Goal: Task Accomplishment & Management: Use online tool/utility

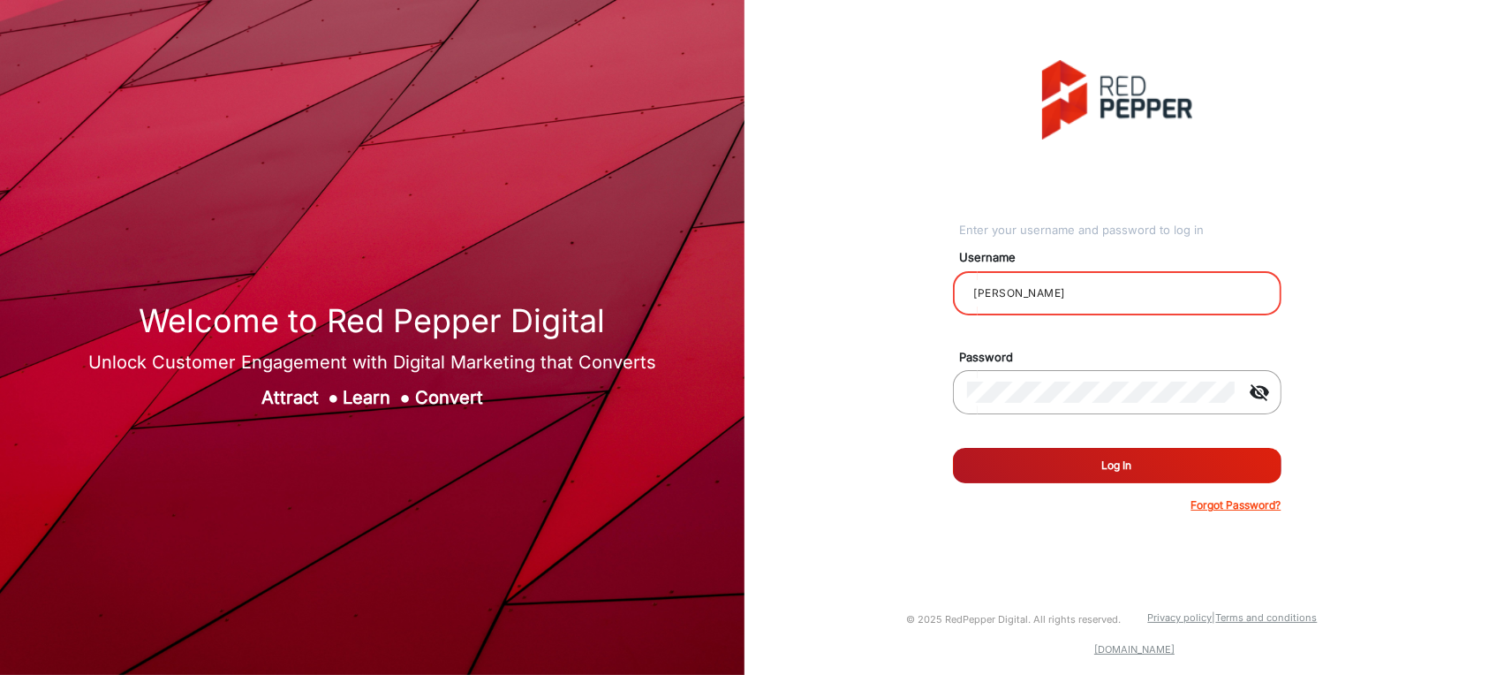
click at [1160, 292] on input "[PERSON_NAME]" at bounding box center [1117, 293] width 300 height 21
click at [1158, 294] on input "[PERSON_NAME]" at bounding box center [1117, 293] width 300 height 21
click at [1108, 478] on button "Log In" at bounding box center [1117, 465] width 329 height 35
click at [1108, 470] on button "Log In" at bounding box center [1117, 465] width 329 height 35
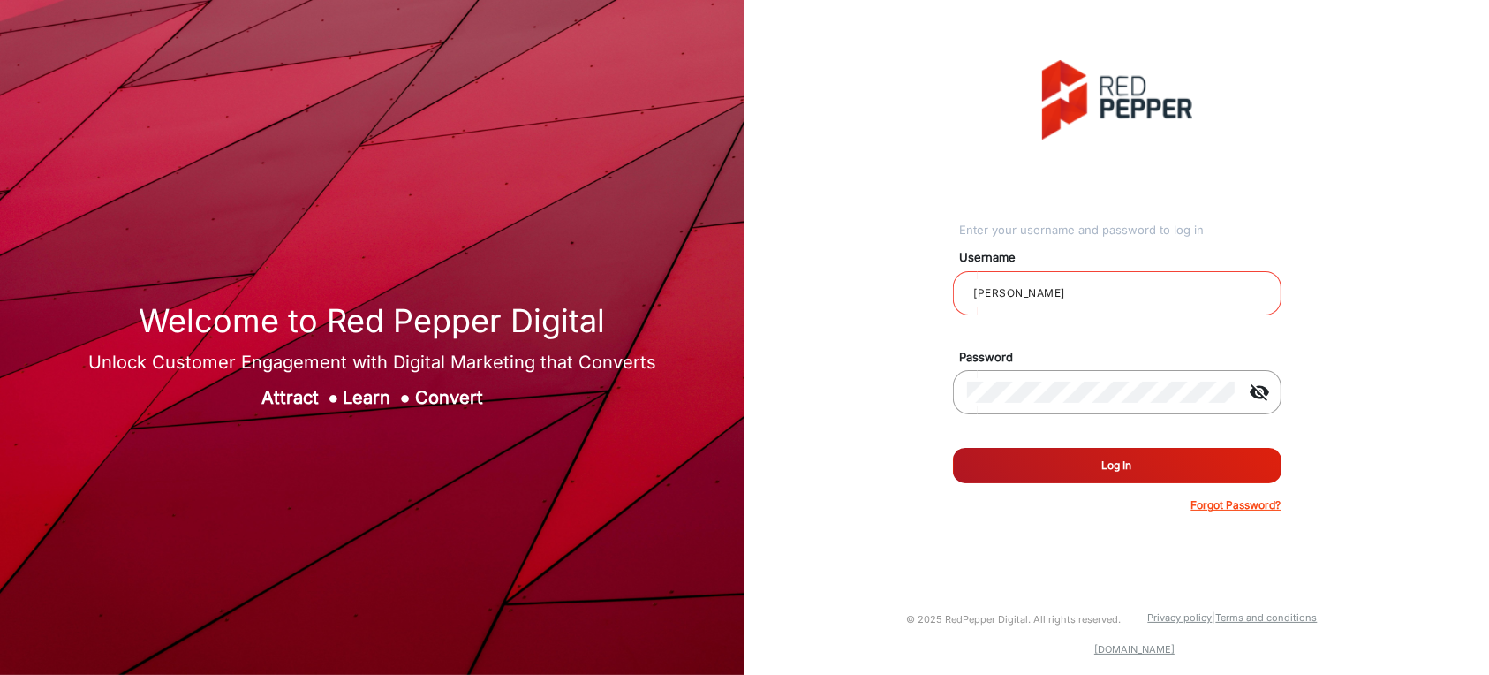
click at [1108, 470] on button "Log In" at bounding box center [1117, 465] width 329 height 35
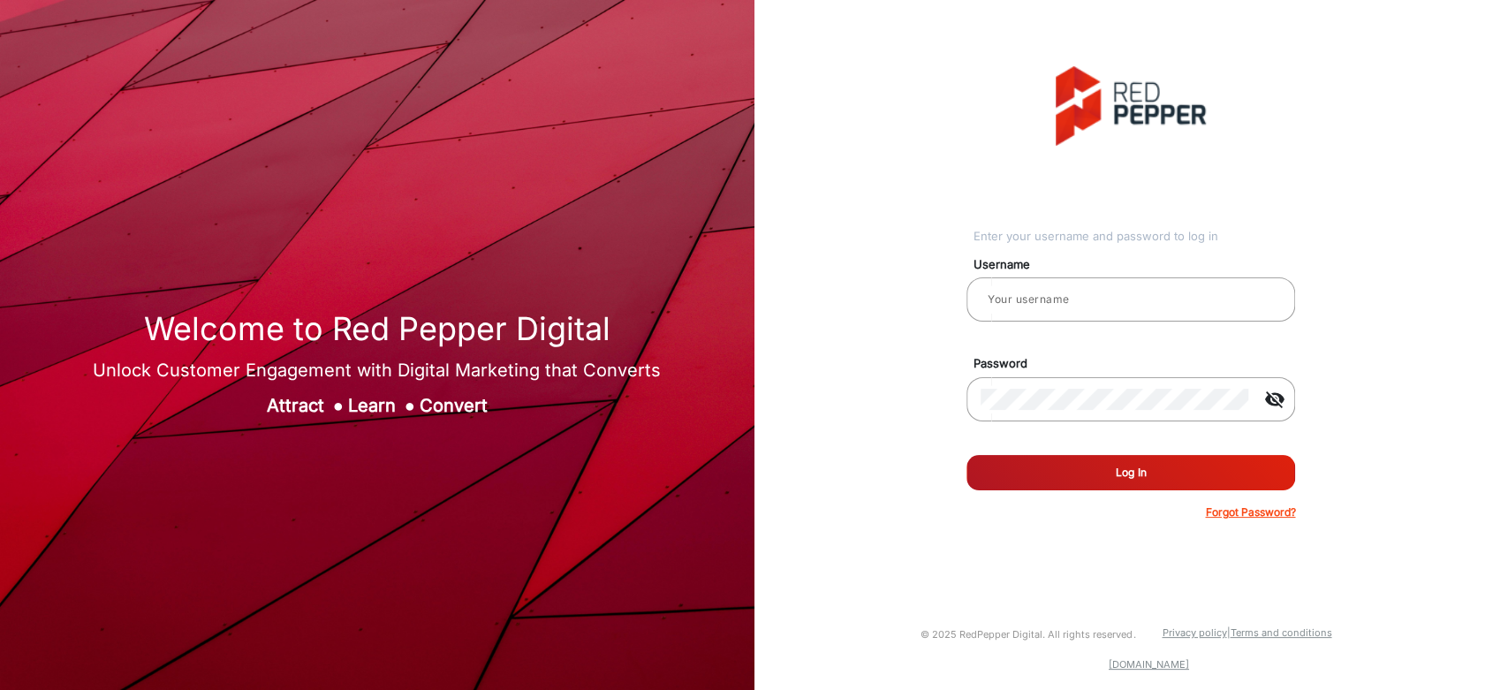
type input "[PERSON_NAME]"
click at [1127, 457] on form "Username [PERSON_NAME] Password visibility_off Remember me Log In Forgot Passwo…" at bounding box center [1130, 383] width 329 height 275
click at [1123, 457] on button "Log In" at bounding box center [1130, 472] width 329 height 35
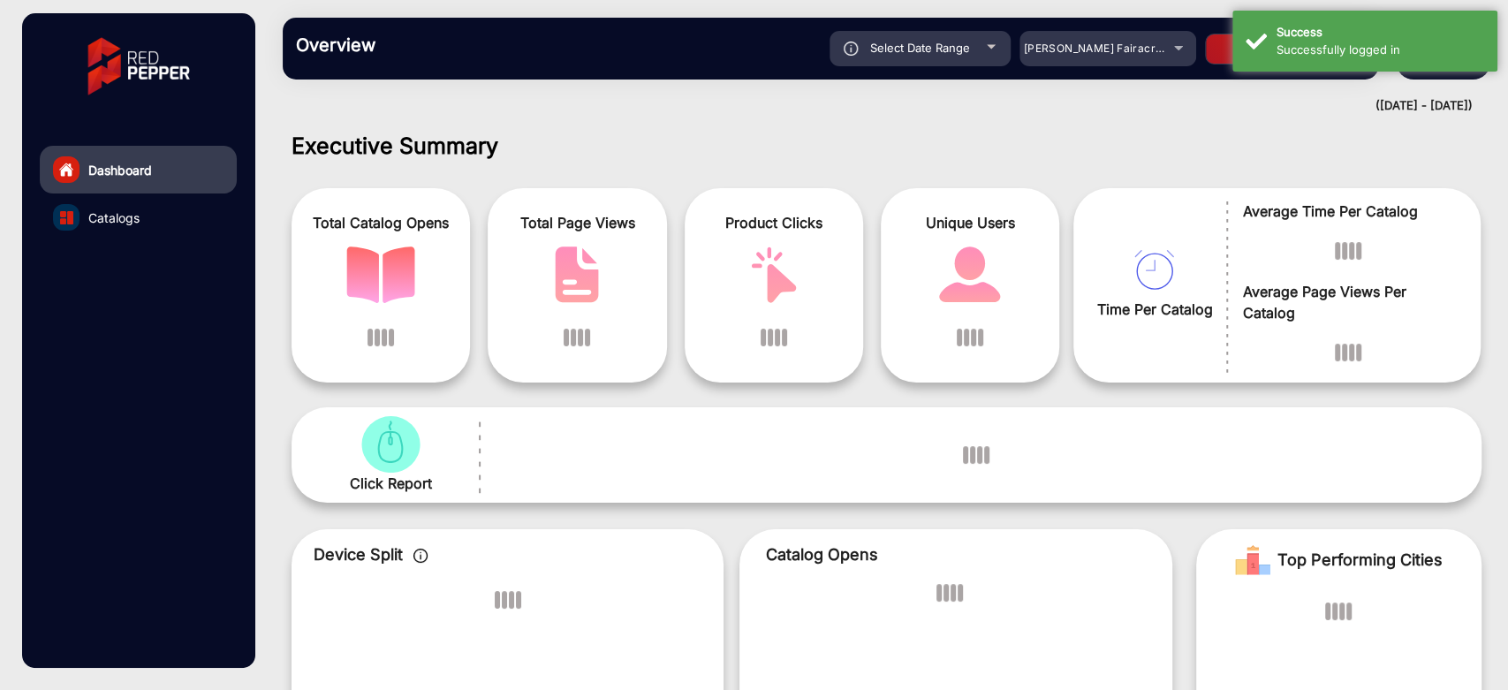
scroll to position [13, 0]
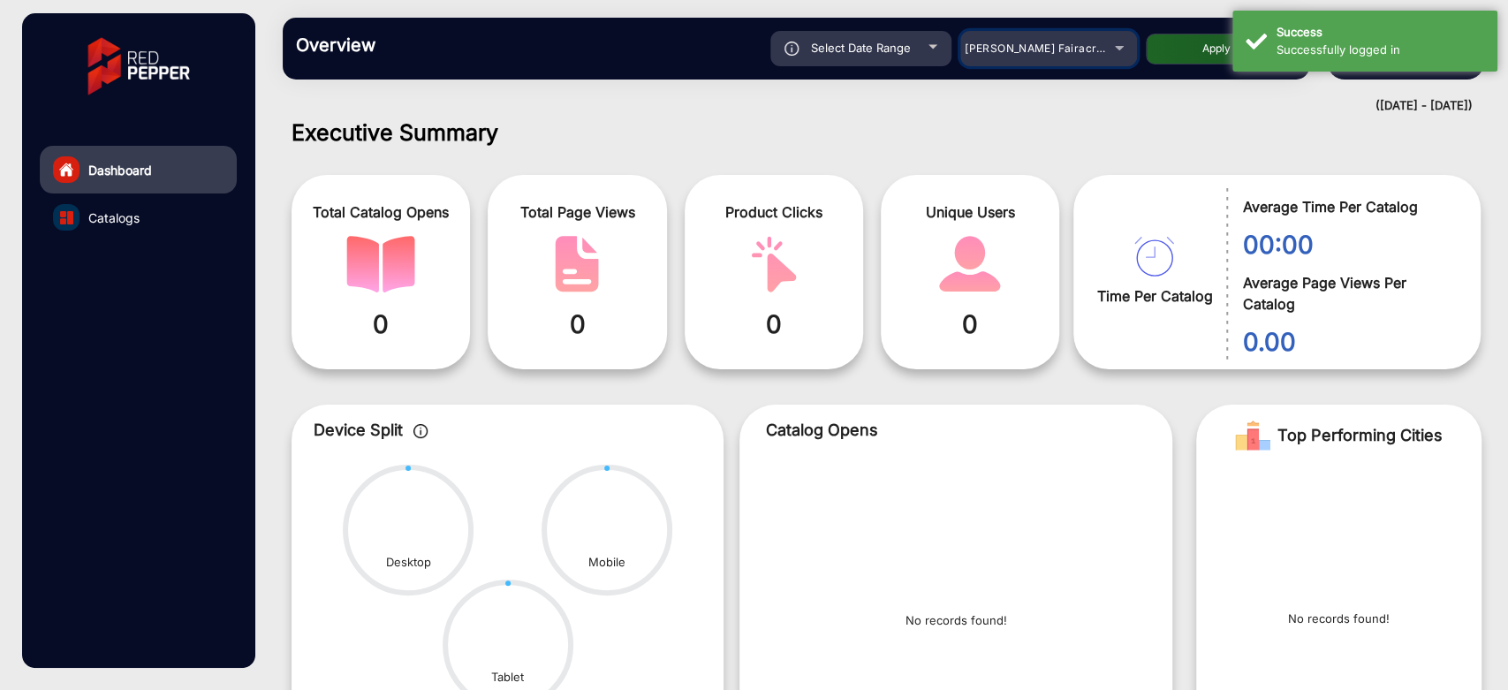
click at [1049, 38] on div "[PERSON_NAME] Fairacre Farms" at bounding box center [1034, 48] width 141 height 21
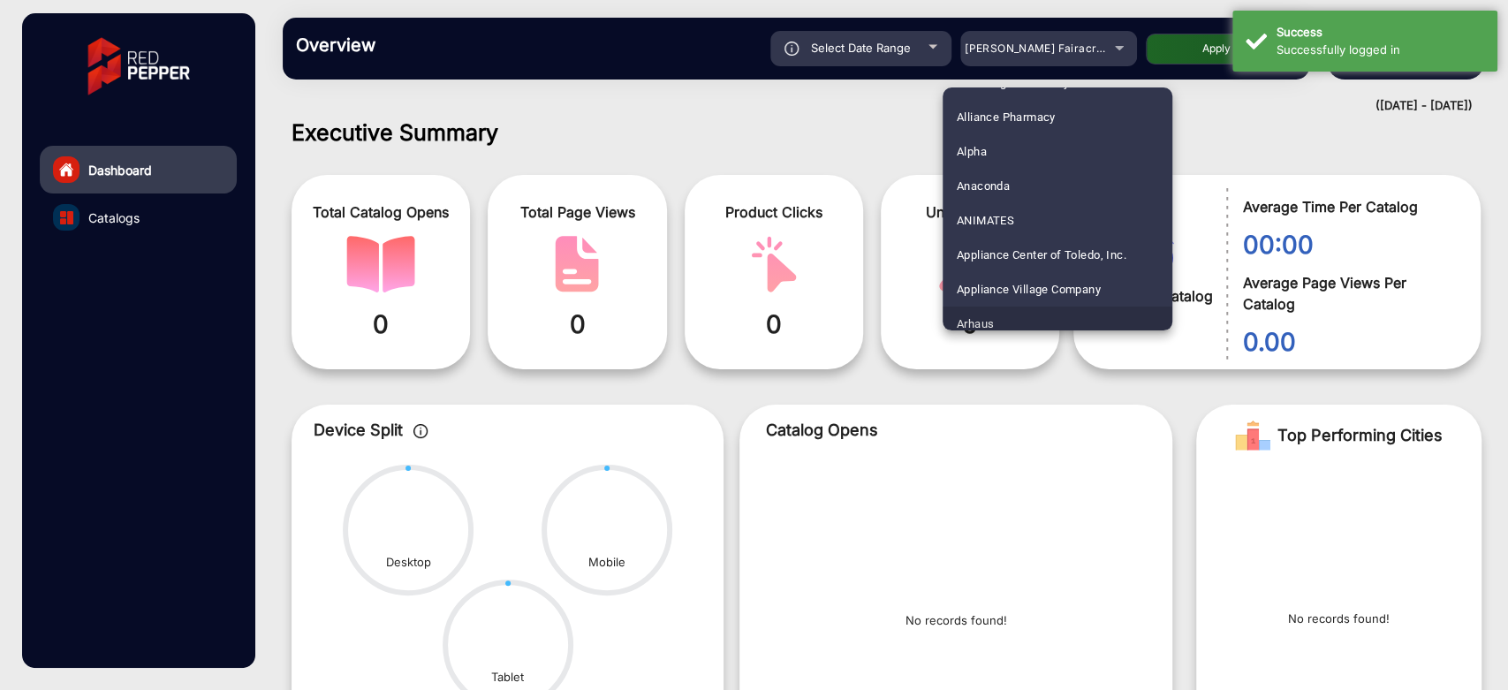
click at [1015, 307] on mat-option "Arhaus" at bounding box center [1057, 323] width 230 height 34
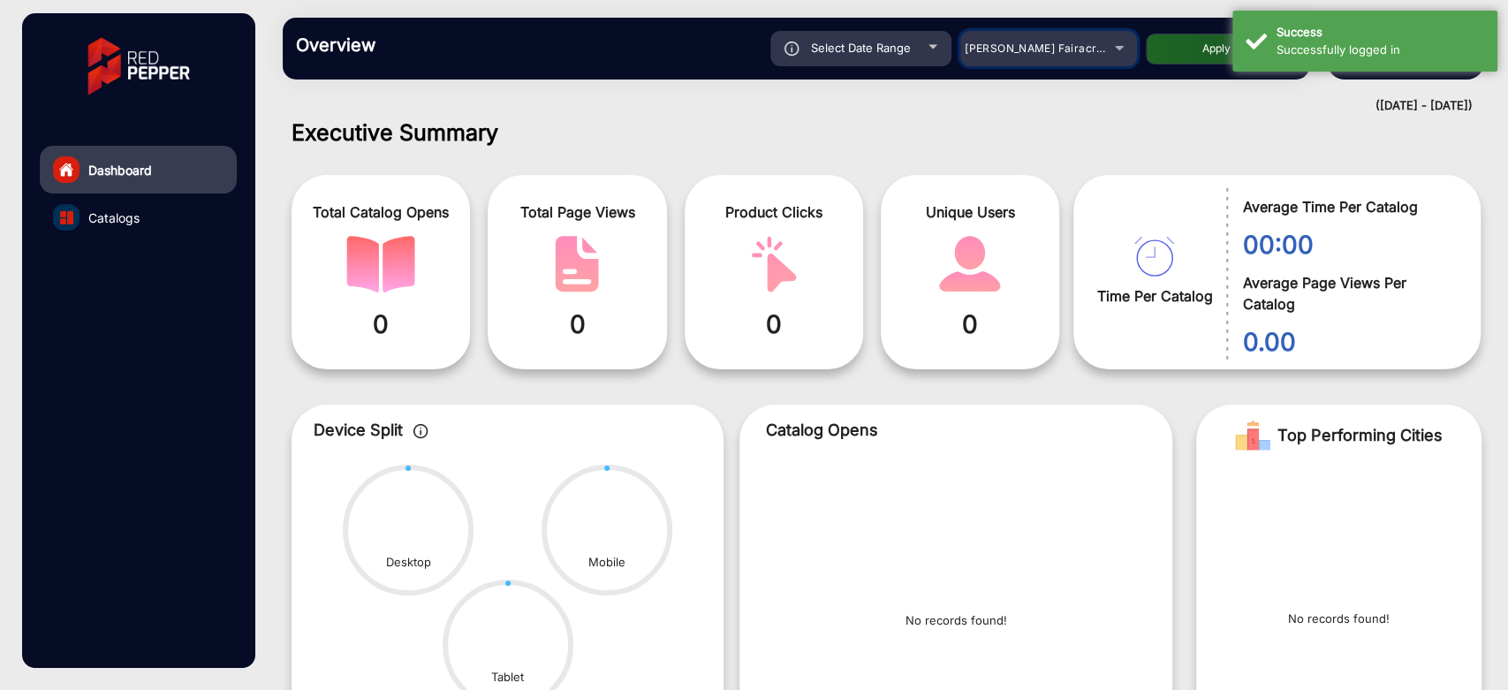
scroll to position [108, 0]
click at [1192, 48] on button "Apply" at bounding box center [1216, 49] width 141 height 31
type input "[DATE]"
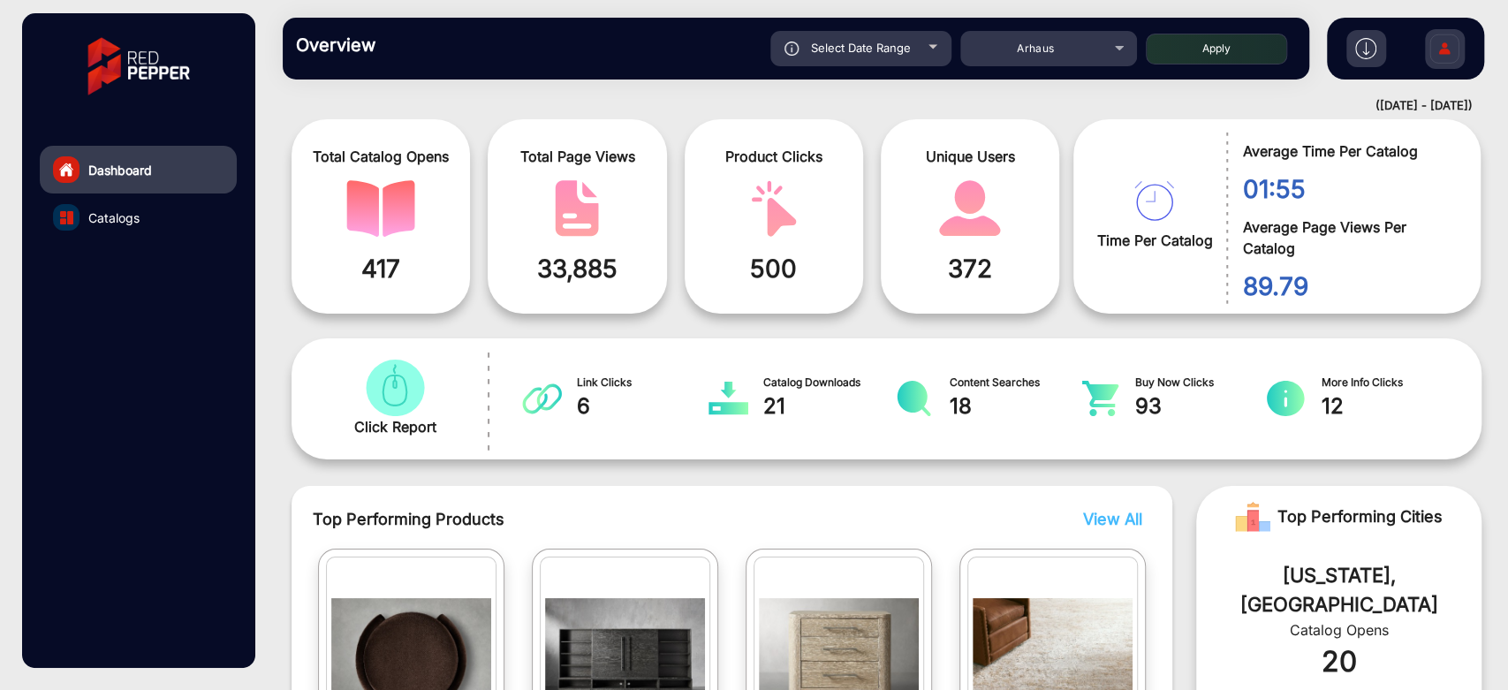
scroll to position [0, 0]
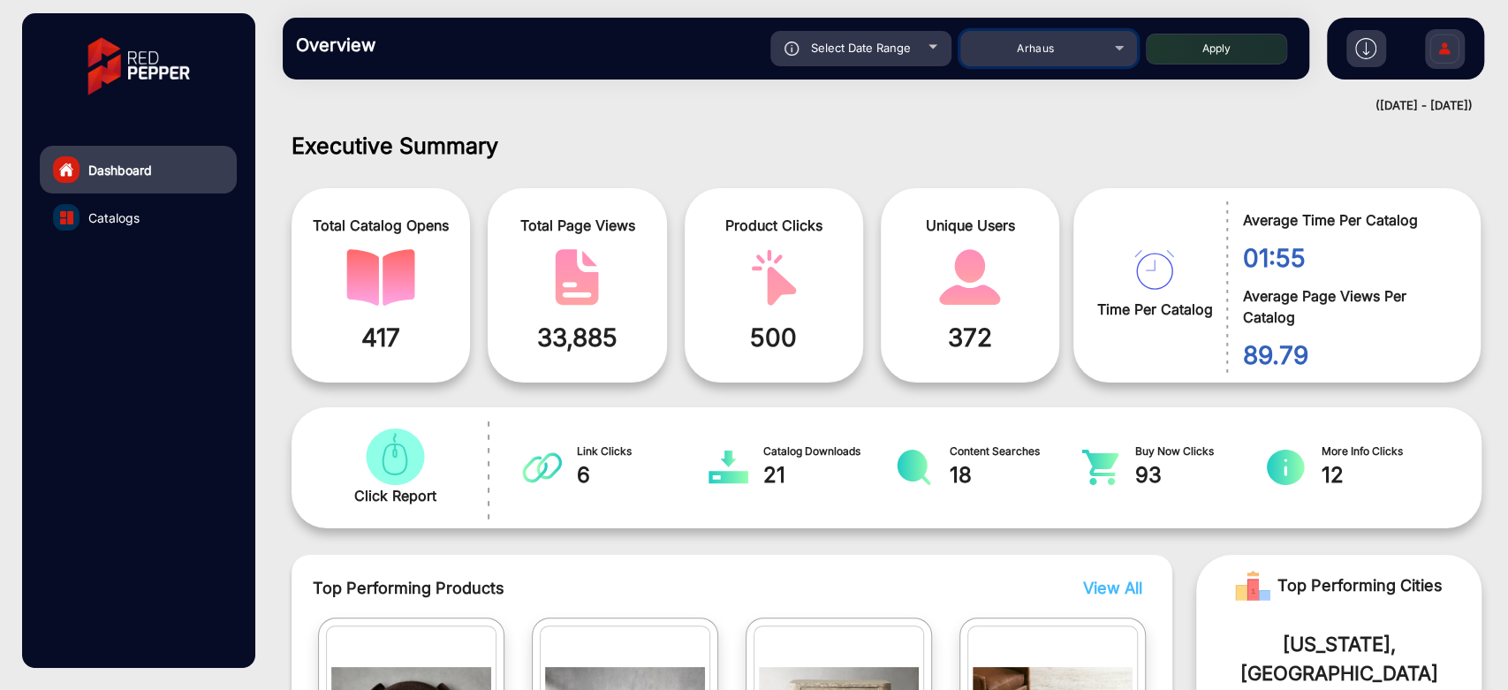
click at [1102, 61] on mat-select "Arhaus" at bounding box center [1048, 48] width 177 height 35
click at [1108, 48] on div "Arhaus" at bounding box center [1048, 48] width 177 height 21
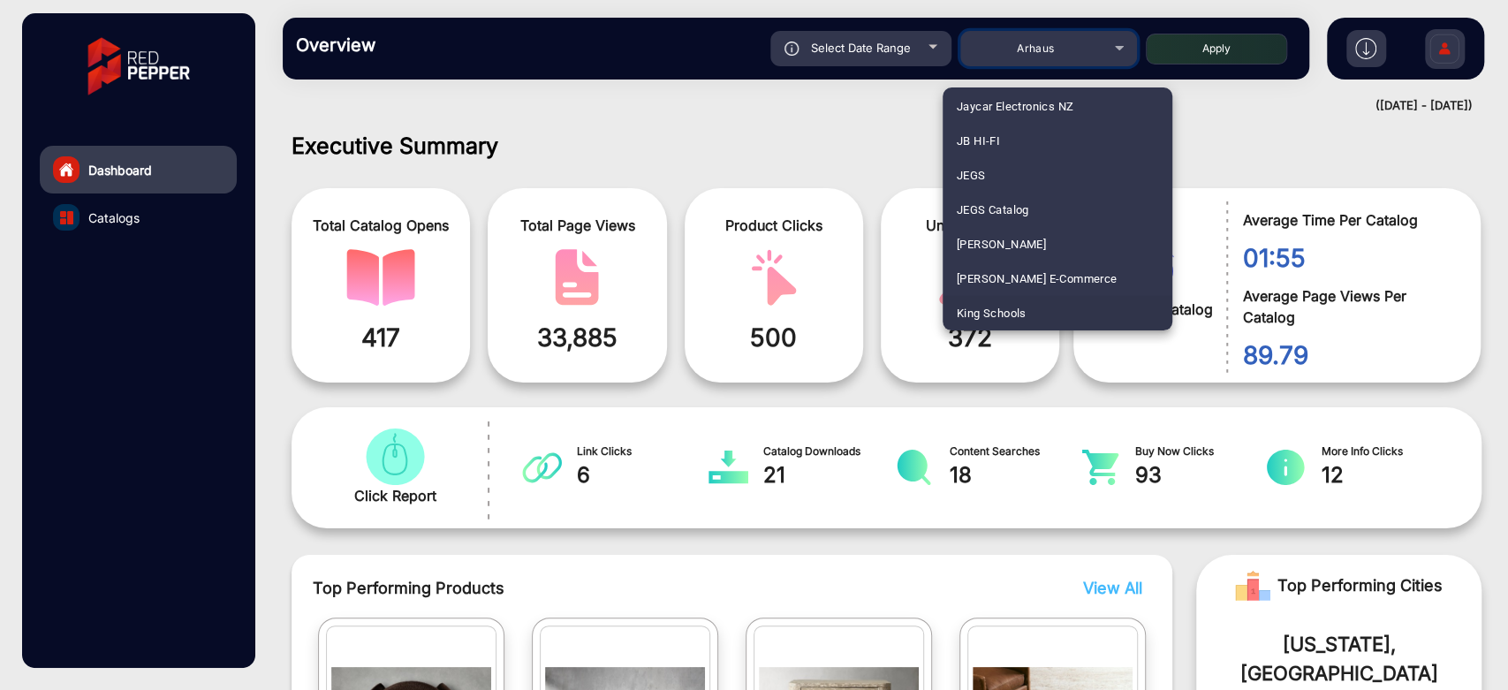
scroll to position [3002, 0]
click at [1006, 318] on mat-option "Kohler" at bounding box center [1057, 313] width 230 height 34
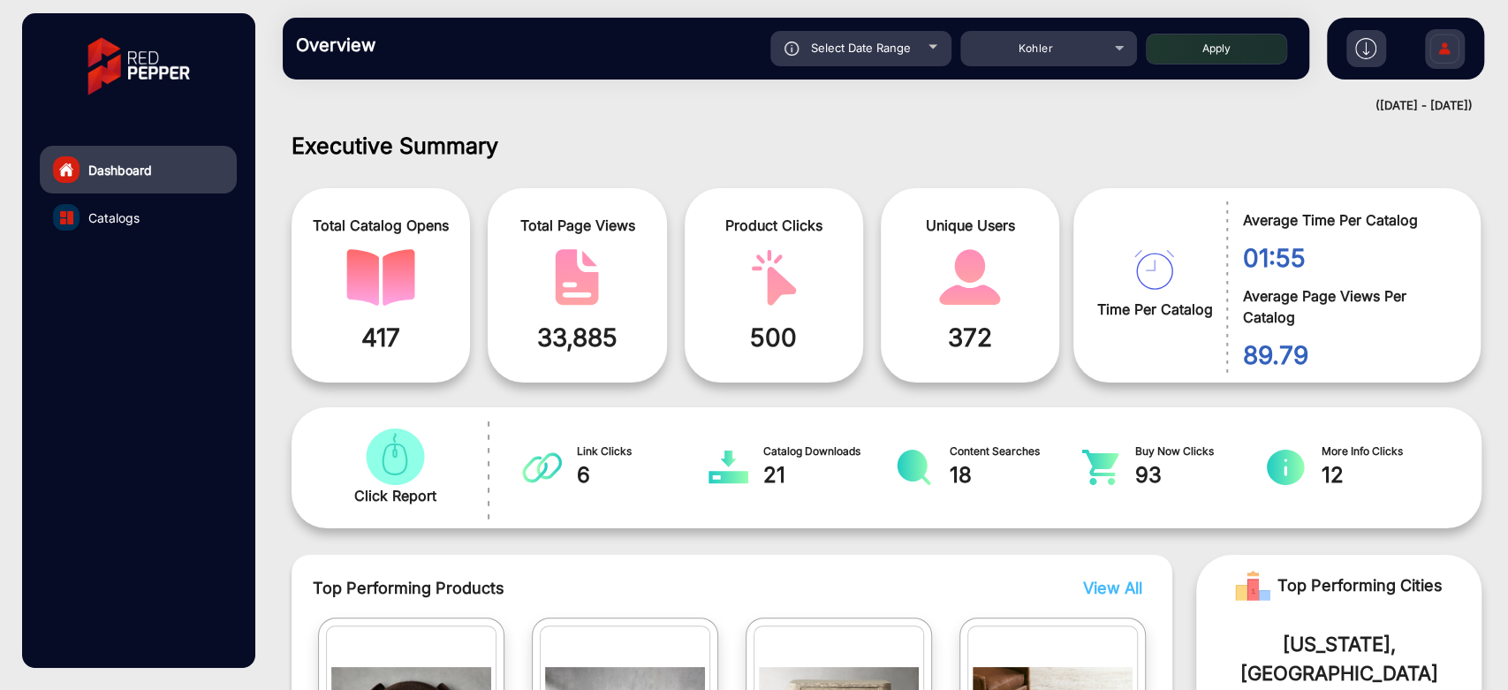
click at [1229, 56] on button "Apply" at bounding box center [1216, 49] width 141 height 31
type input "[DATE]"
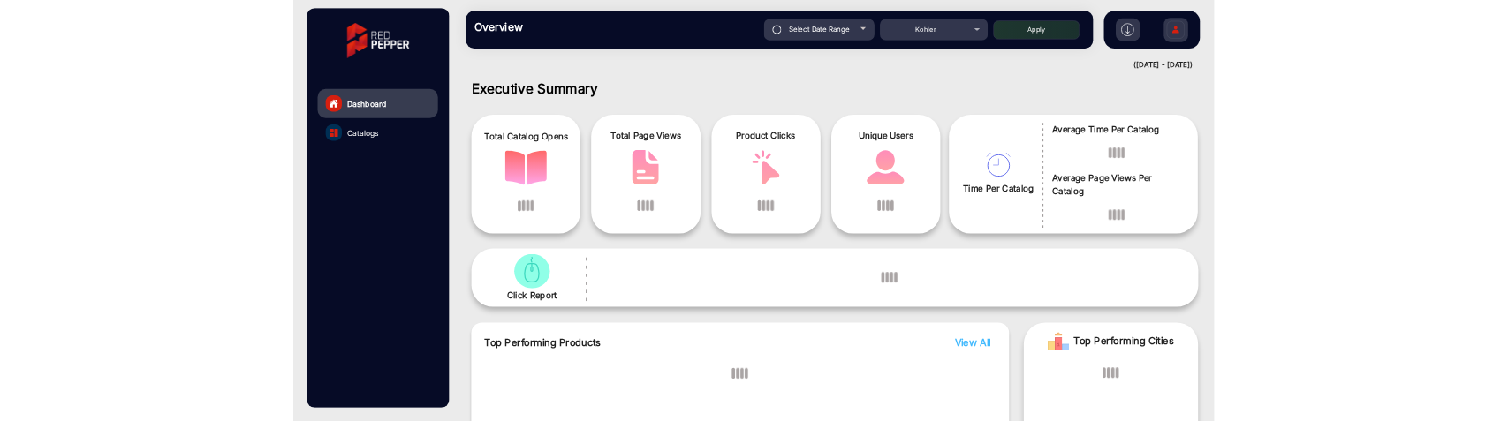
scroll to position [13, 0]
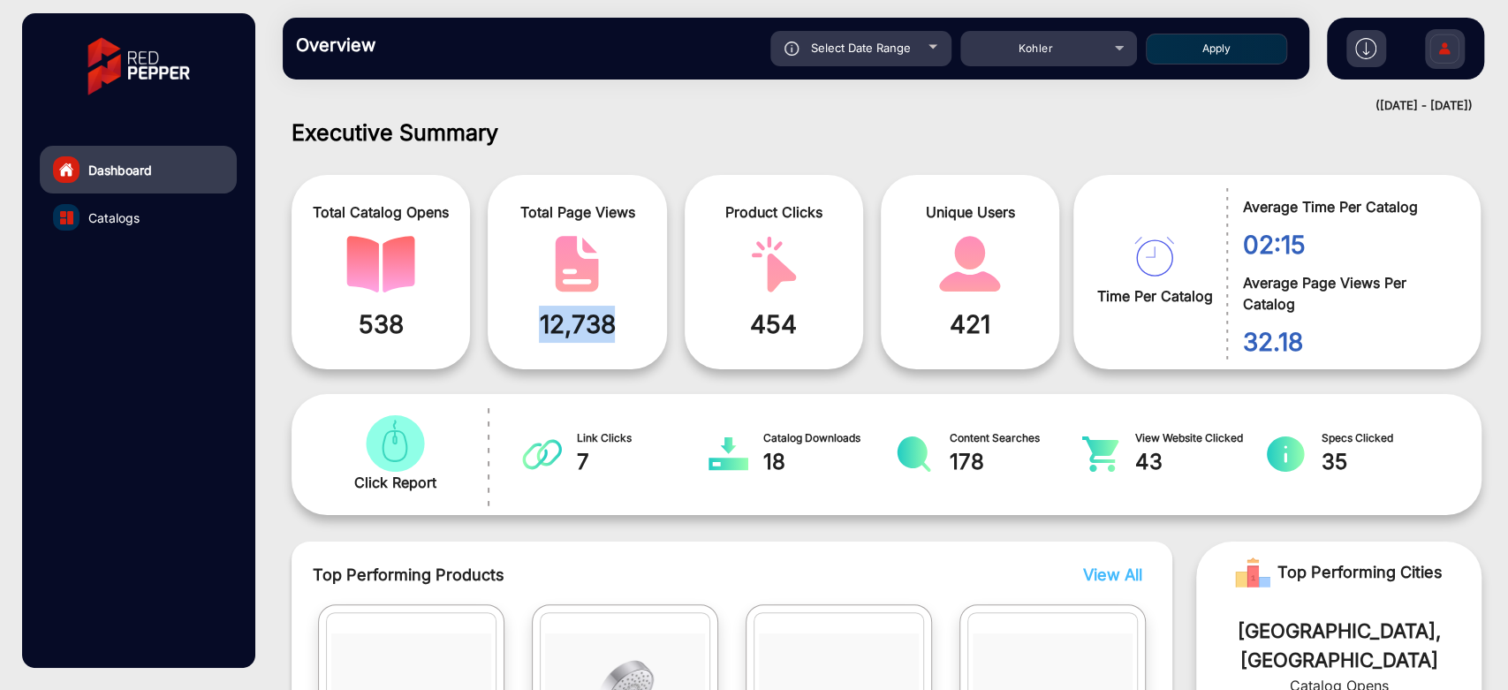
drag, startPoint x: 634, startPoint y: 326, endPoint x: 537, endPoint y: 317, distance: 97.6
click at [537, 317] on span "12,738" at bounding box center [577, 324] width 152 height 37
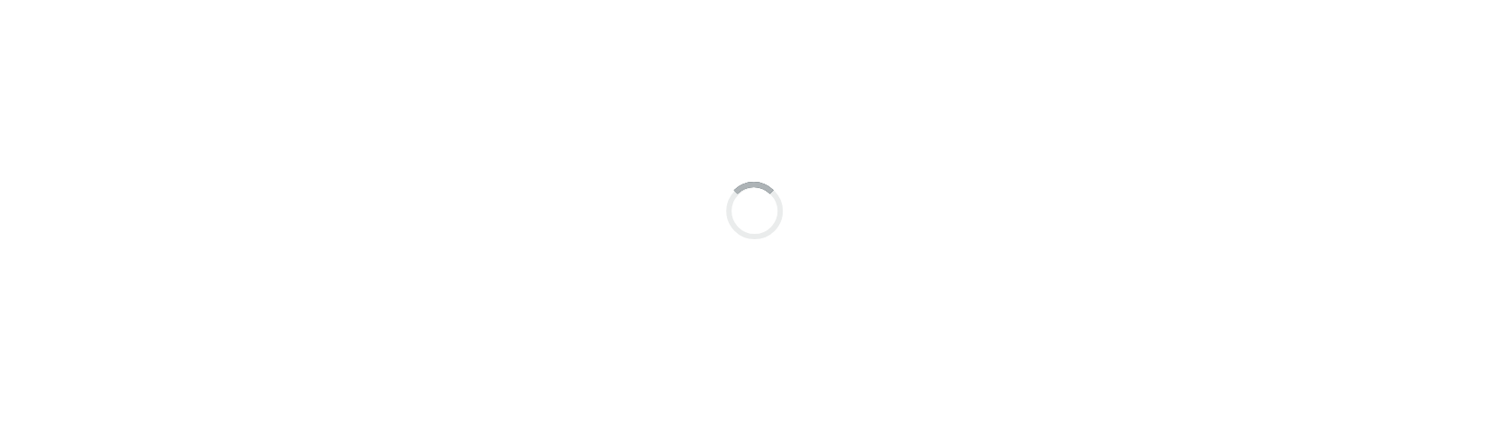
scroll to position [13, 0]
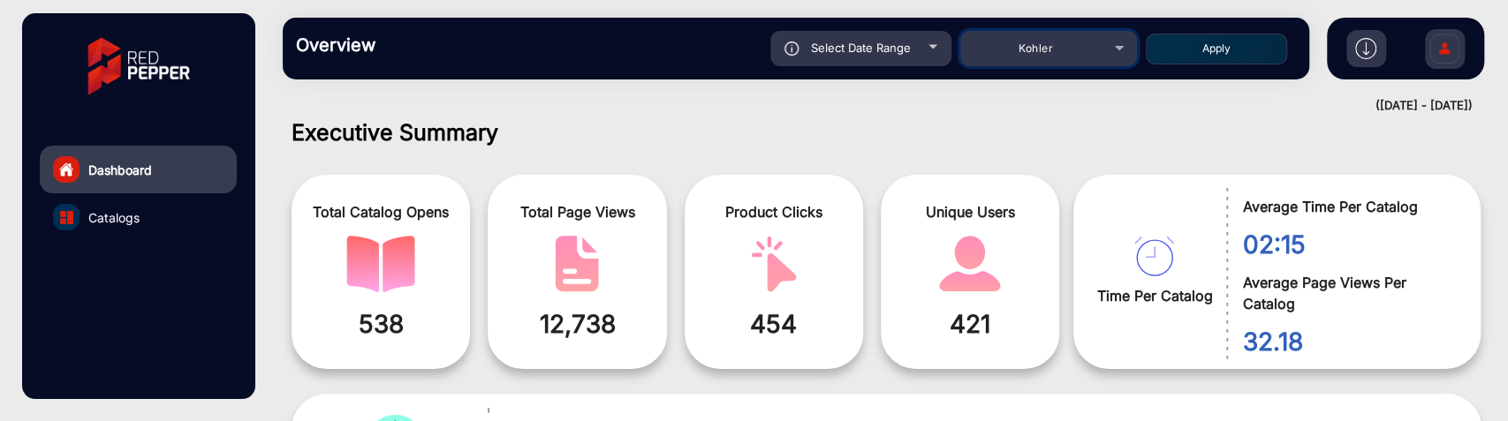
click at [1025, 36] on mat-select "Kohler" at bounding box center [1048, 48] width 177 height 35
click at [1032, 45] on span "Kohler" at bounding box center [1035, 48] width 34 height 13
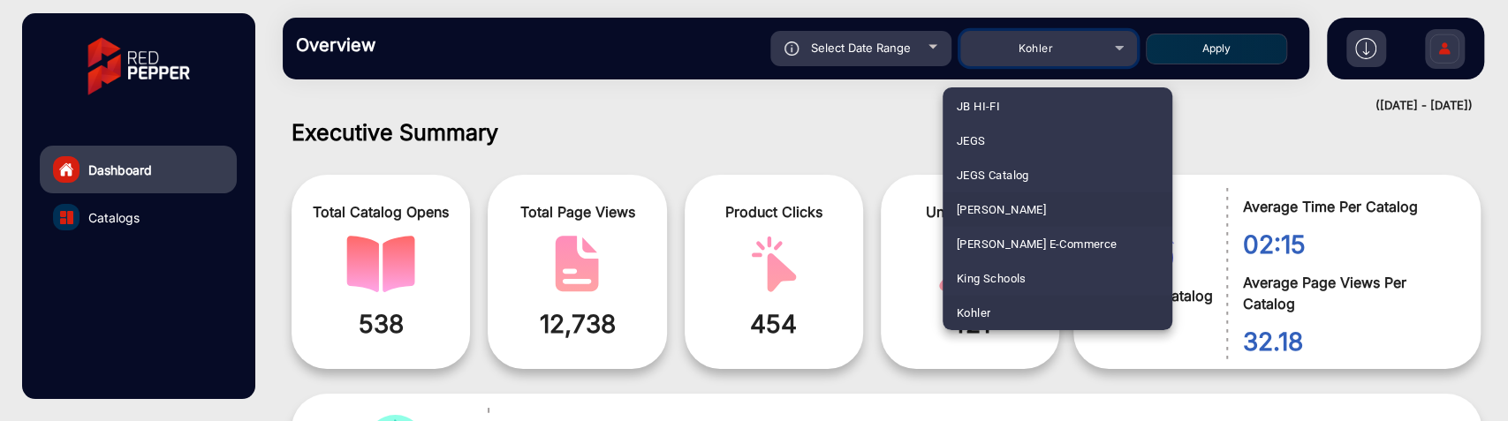
scroll to position [5310, 0]
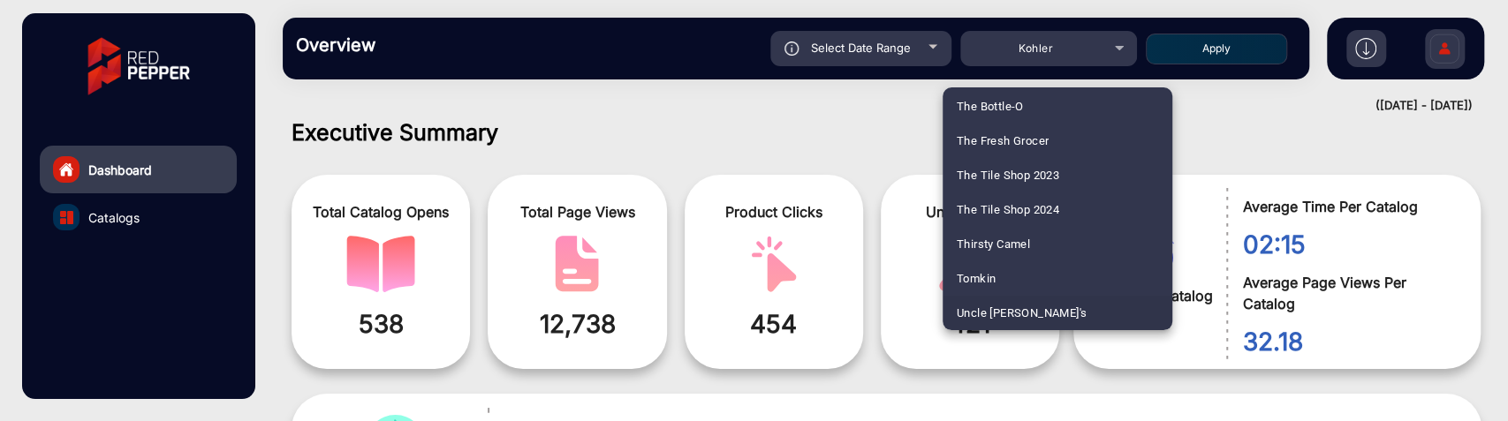
click at [1024, 299] on span "Uncle [PERSON_NAME]'s" at bounding box center [1022, 313] width 131 height 34
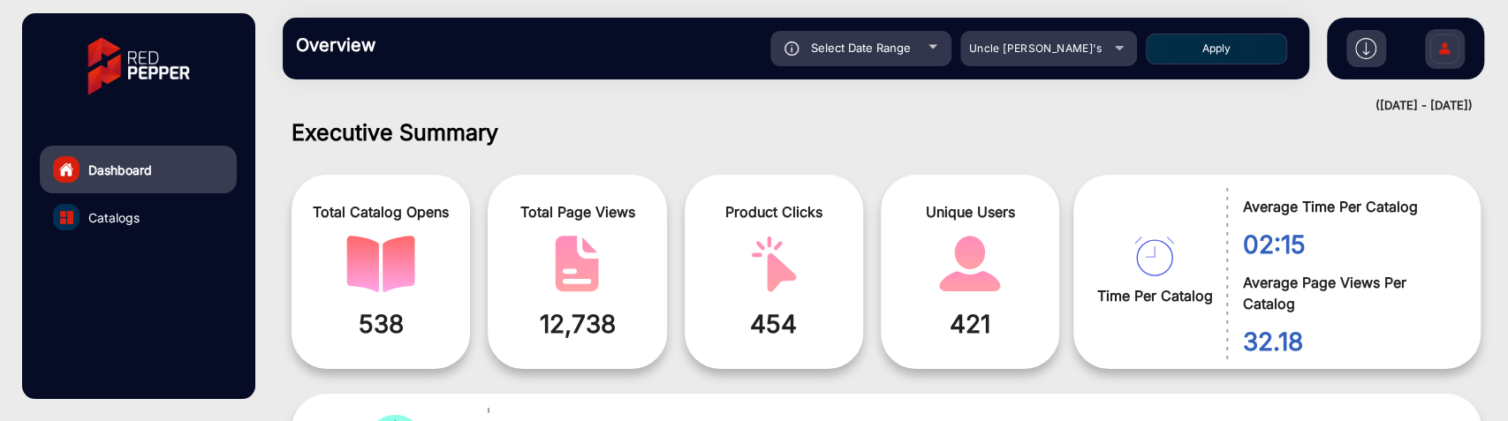
click at [1162, 63] on button "Apply" at bounding box center [1216, 49] width 141 height 31
